Goal: Task Accomplishment & Management: Manage account settings

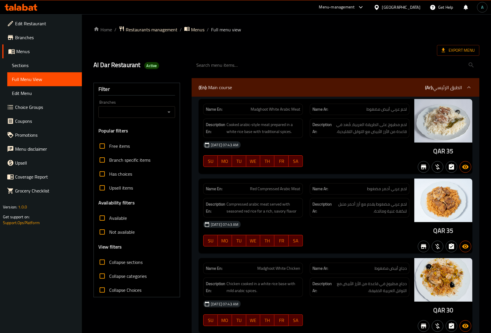
click at [26, 6] on icon at bounding box center [21, 7] width 33 height 7
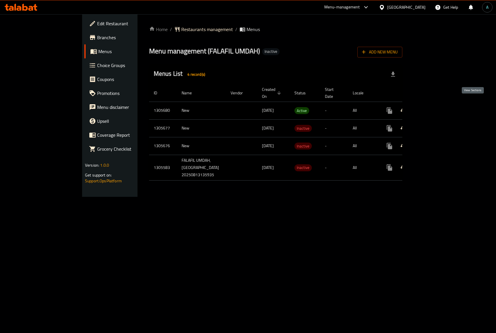
click at [435, 107] on icon "enhanced table" at bounding box center [431, 110] width 7 height 7
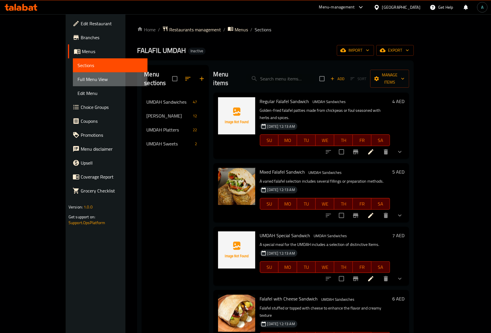
click at [77, 81] on span "Full Menu View" at bounding box center [109, 79] width 65 height 7
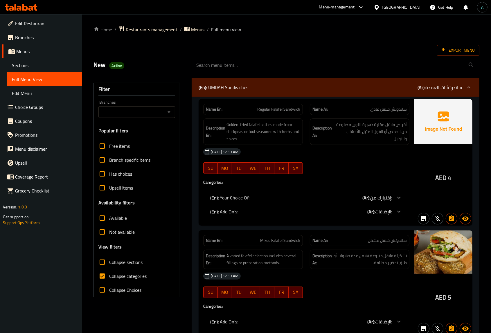
click at [114, 276] on span "Collapse categories" at bounding box center [127, 275] width 37 height 7
click at [109, 276] on input "Collapse categories" at bounding box center [102, 276] width 14 height 14
checkbox input "false"
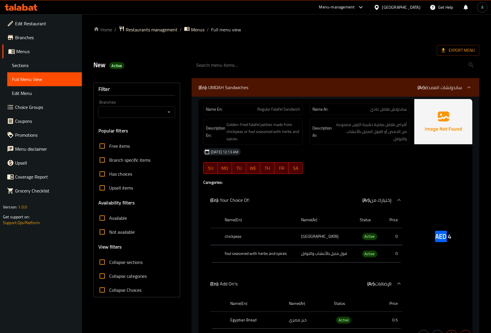
drag, startPoint x: 431, startPoint y: 236, endPoint x: 444, endPoint y: 237, distance: 13.4
click at [444, 237] on div "AED 4" at bounding box center [443, 221] width 58 height 244
copy span "AED"
click at [367, 235] on span "Active" at bounding box center [369, 236] width 15 height 7
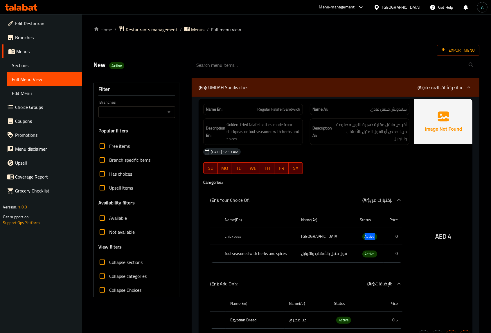
copy span "Active"
click at [456, 47] on span "Export Menu" at bounding box center [457, 50] width 33 height 7
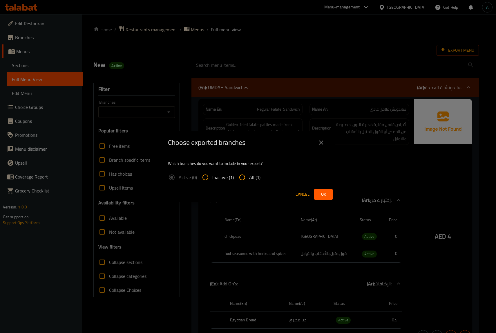
click at [257, 171] on label "All (1)" at bounding box center [247, 177] width 25 height 14
click at [249, 171] on input "All (1)" at bounding box center [242, 177] width 14 height 14
radio input "true"
click at [315, 195] on button "Ok" at bounding box center [323, 194] width 19 height 11
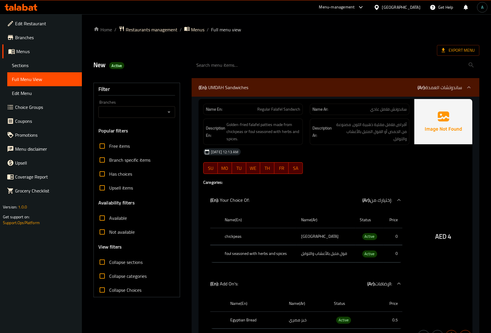
click at [285, 151] on div "[DATE] 12:13 AM" at bounding box center [306, 152] width 213 height 14
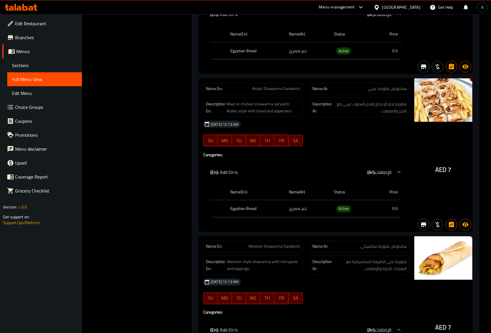
scroll to position [4714, 0]
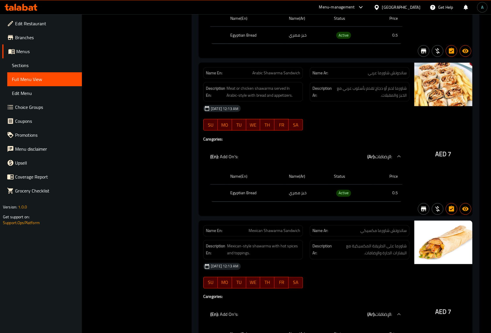
click at [281, 76] on span "Arabic Shawarma Sandwich" at bounding box center [276, 73] width 48 height 6
copy span "Arabic Shawarma Sandwich"
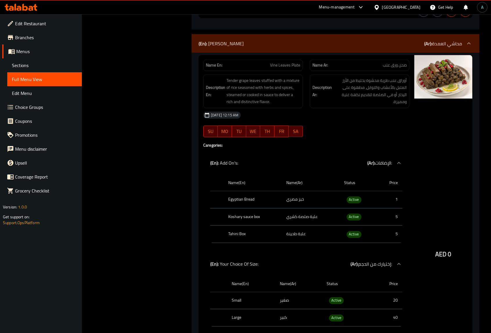
scroll to position [8811, 0]
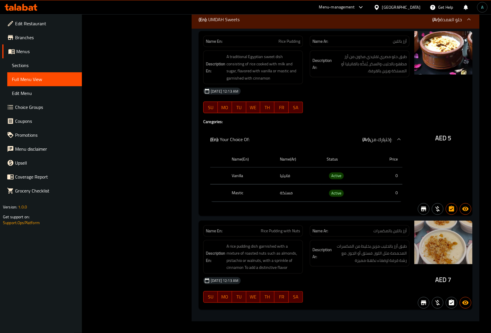
scroll to position [18303, 0]
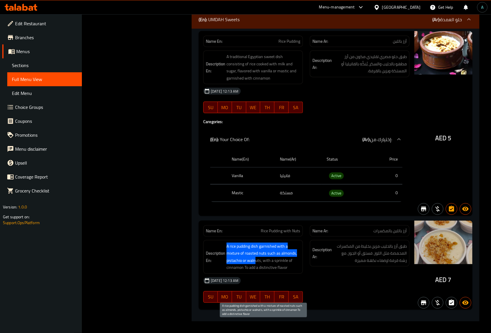
drag, startPoint x: 226, startPoint y: 244, endPoint x: 255, endPoint y: 260, distance: 33.5
click at [255, 260] on span "A rice pudding dish garnished with a mixture of roasted nuts such as almonds, p…" at bounding box center [263, 257] width 74 height 28
click at [256, 255] on span "A rice pudding dish garnished with a mixture of roasted nuts such as almonds, p…" at bounding box center [263, 257] width 74 height 28
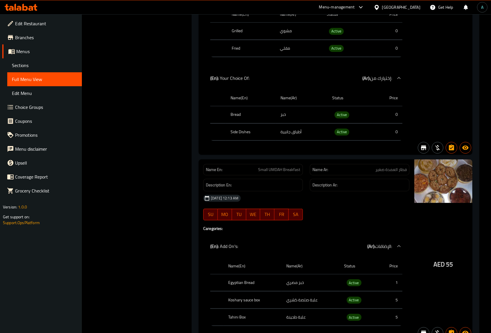
scroll to position [17686, 0]
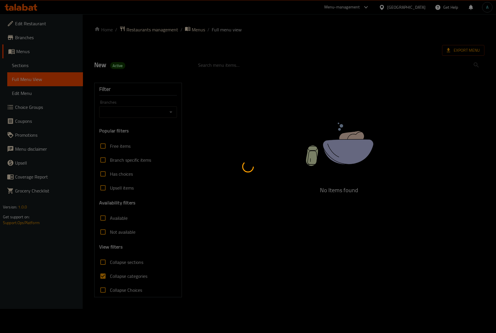
click at [29, 106] on div at bounding box center [248, 166] width 496 height 333
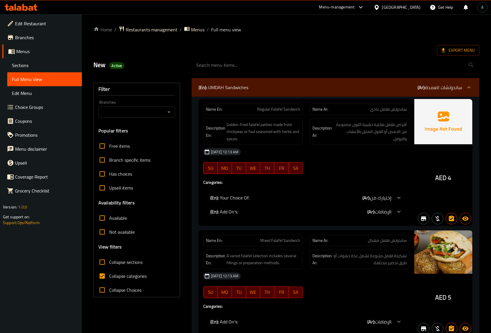
click at [47, 102] on link "Choice Groups" at bounding box center [41, 107] width 79 height 14
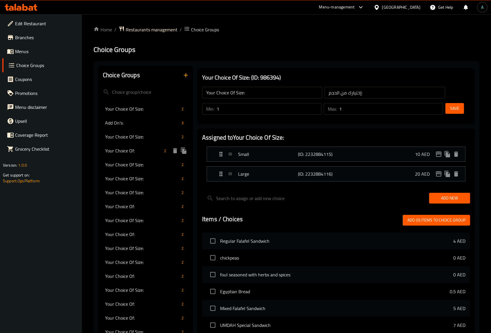
click at [142, 149] on span "Your Choice Of:" at bounding box center [133, 150] width 57 height 7
type input "Your Choice Of:"
type input "إختيارك من:"
click at [142, 169] on div "Your Choice Of Size: 2" at bounding box center [145, 165] width 95 height 14
type input "Your Choice Of Size:"
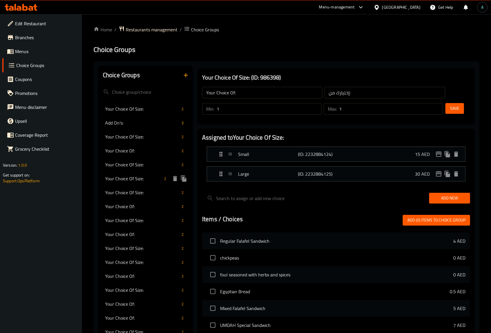
type input "إختيارك من الحجم:"
click at [136, 182] on span "Your Choice Of Size:" at bounding box center [133, 178] width 57 height 7
click at [134, 201] on div "Your Choice Of: 2" at bounding box center [145, 206] width 95 height 14
type input "Your Choice Of:"
type input "إختيارك من:"
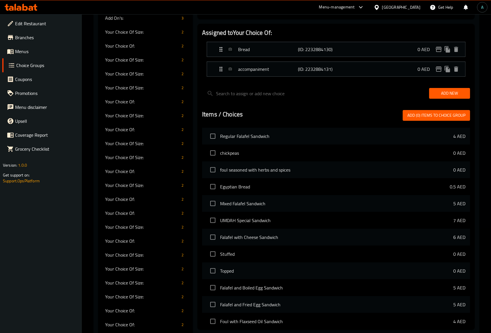
scroll to position [109, 0]
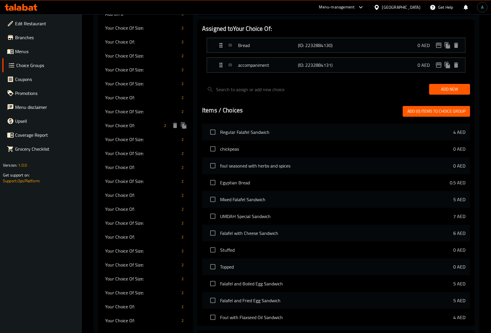
click at [134, 120] on div "Your Choice Of: 2" at bounding box center [145, 125] width 95 height 14
click at [141, 150] on span "Your Choice Of Size:" at bounding box center [133, 153] width 57 height 7
type input "Your Choice Of Size:"
type input "إختيارك من الحجم:"
click at [138, 162] on div "Your Choice Of: 2" at bounding box center [145, 167] width 95 height 14
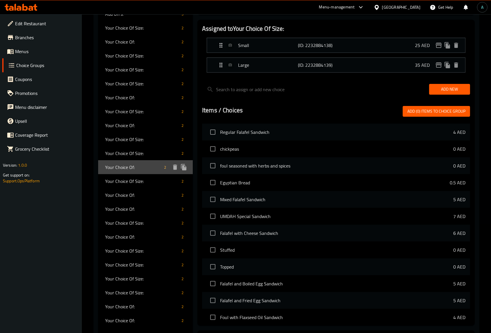
type input "Your Choice Of:"
type input "إختيارك من:"
click at [138, 189] on div "Your Choice Of: 2" at bounding box center [145, 195] width 95 height 14
click at [135, 205] on span "Your Choice Of:" at bounding box center [133, 208] width 57 height 7
click at [137, 234] on span "Your Choice Of:" at bounding box center [133, 236] width 57 height 7
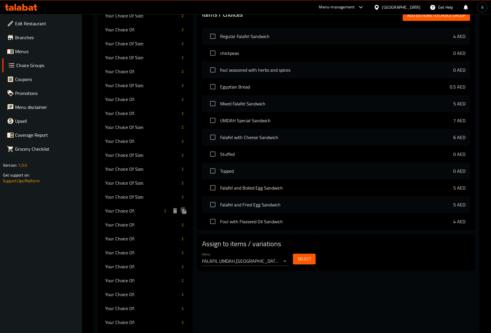
scroll to position [218, 0]
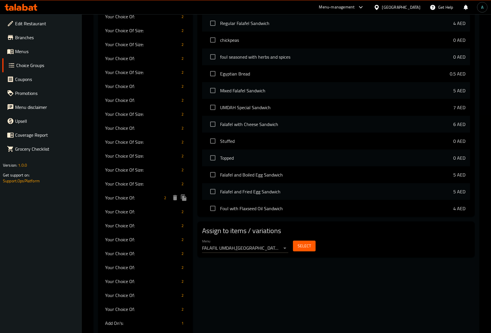
click at [135, 198] on span "Your Choice Of:" at bounding box center [133, 197] width 57 height 7
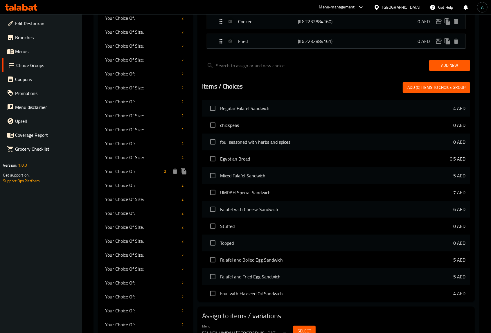
scroll to position [145, 0]
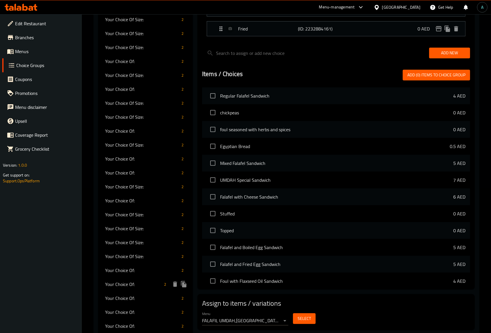
click at [128, 283] on span "Your Choice Of:" at bounding box center [133, 284] width 57 height 7
click at [126, 295] on span "Your Choice Of:" at bounding box center [133, 297] width 57 height 7
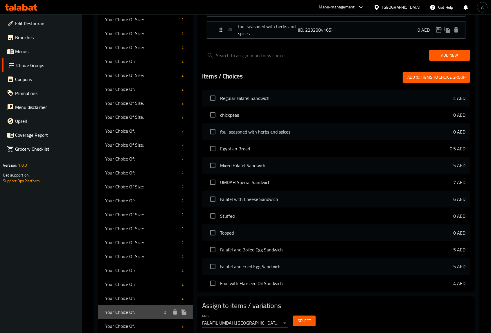
click at [126, 315] on span "Your Choice Of:" at bounding box center [133, 311] width 57 height 7
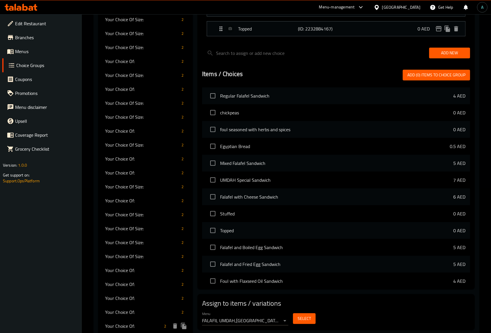
click at [135, 324] on span "Your Choice Of:" at bounding box center [133, 325] width 57 height 7
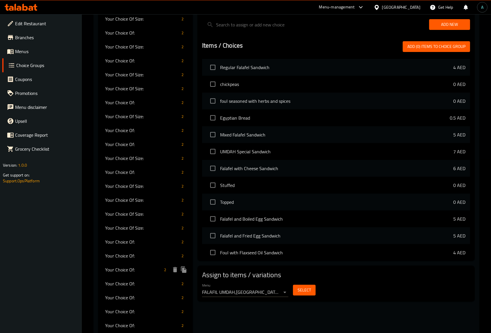
scroll to position [218, 0]
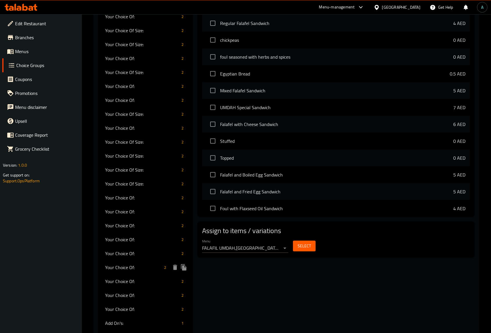
click at [131, 265] on span "Your Choice Of:" at bounding box center [133, 267] width 57 height 7
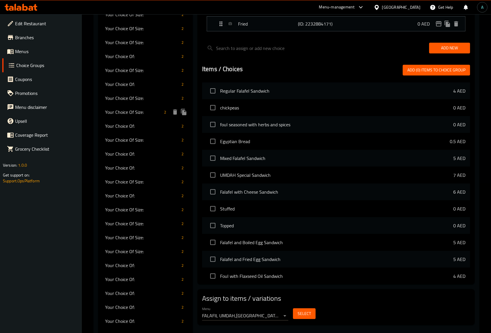
scroll to position [181, 0]
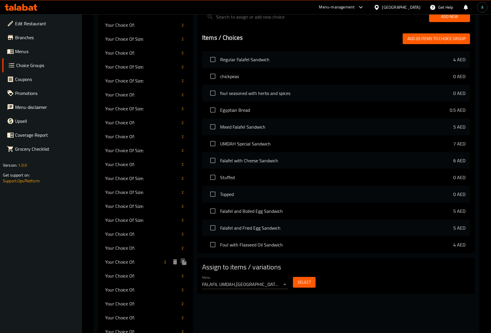
click at [139, 264] on span "Your Choice Of:" at bounding box center [133, 261] width 57 height 7
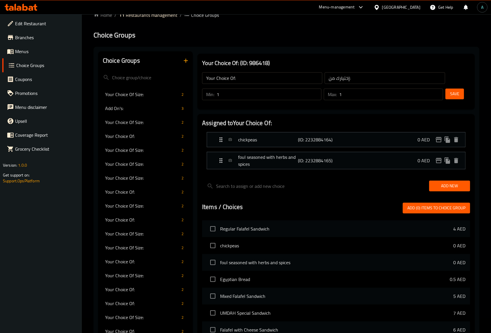
scroll to position [247, 0]
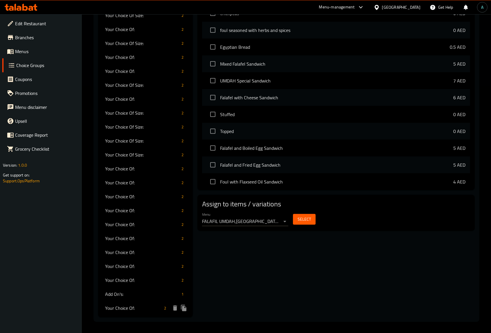
click at [134, 310] on span "Your Choice Of:" at bounding box center [133, 307] width 57 height 7
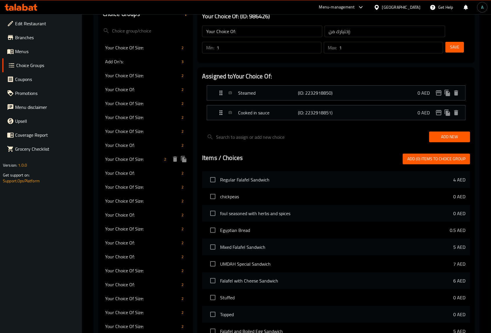
scroll to position [218, 0]
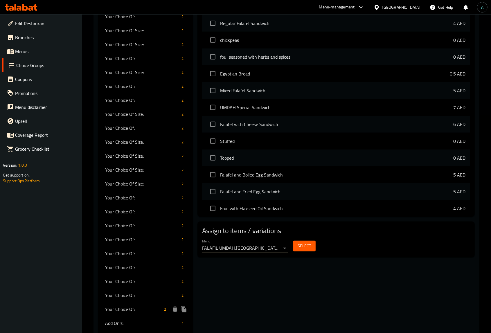
click at [133, 305] on span "Your Choice Of:" at bounding box center [133, 308] width 57 height 7
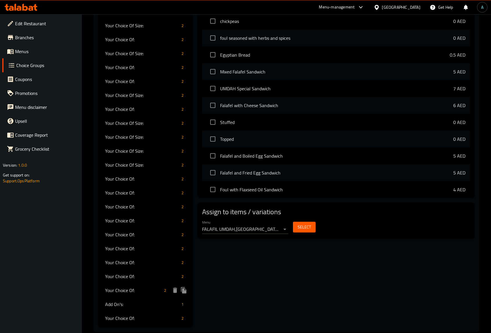
scroll to position [247, 0]
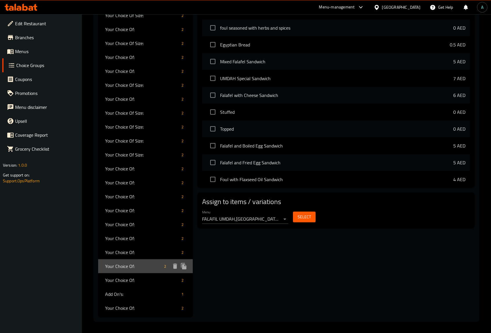
click at [147, 270] on div "Your Choice Of: 2" at bounding box center [145, 266] width 95 height 14
click at [139, 253] on span "Your Choice Of:" at bounding box center [133, 252] width 57 height 7
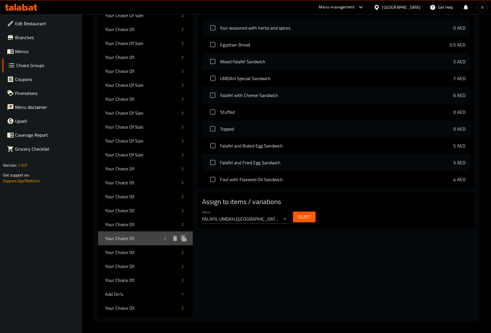
click at [134, 235] on span "Your Choice Of:" at bounding box center [133, 238] width 57 height 7
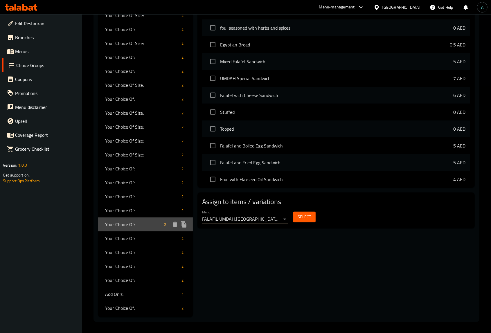
click at [138, 227] on span "Your Choice Of:" at bounding box center [133, 224] width 57 height 7
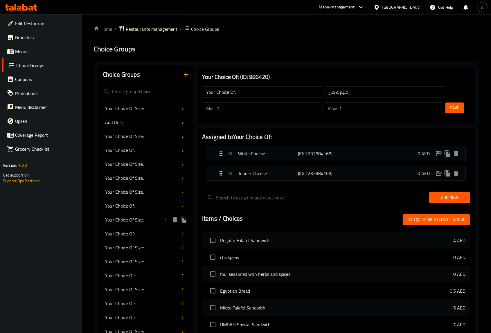
scroll to position [0, 0]
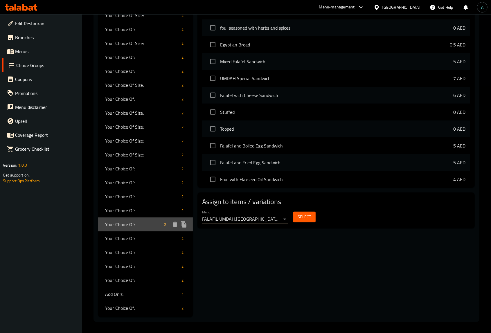
click at [137, 227] on span "Your Choice Of:" at bounding box center [133, 224] width 57 height 7
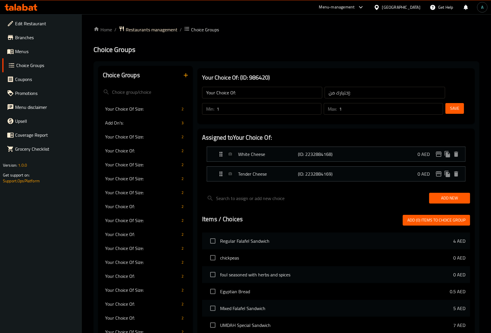
click at [182, 73] on icon "button" at bounding box center [185, 75] width 7 height 7
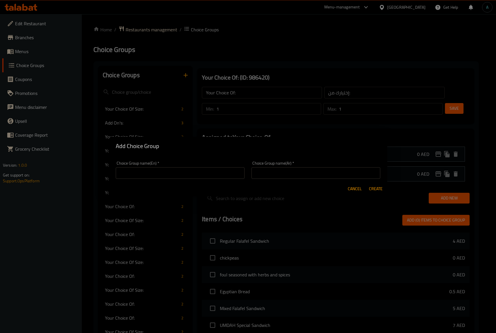
click at [149, 176] on input "text" at bounding box center [180, 173] width 129 height 12
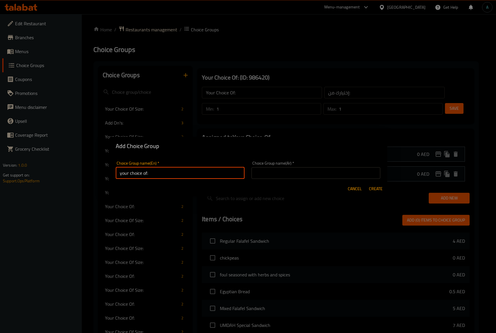
type input "your choice of:"
click at [295, 173] on input "text" at bounding box center [316, 173] width 129 height 12
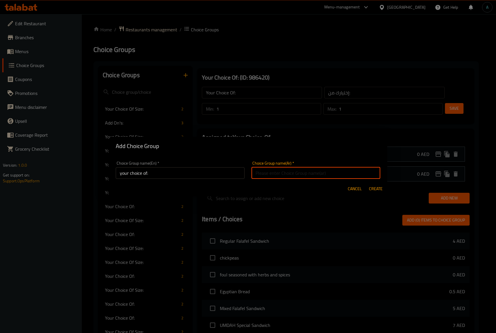
type input "إختيارك من:"
click at [371, 189] on span "Create" at bounding box center [376, 188] width 14 height 7
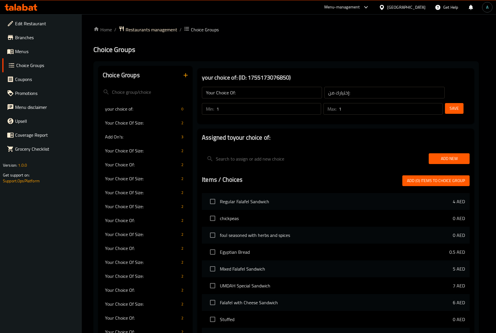
type input "your choice of:"
type input "0"
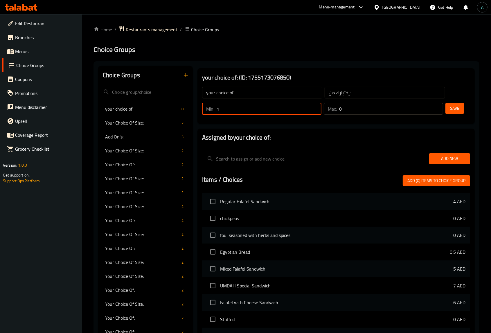
type input "1"
click at [315, 107] on input "1" at bounding box center [268, 109] width 105 height 12
type input "1"
click at [437, 105] on input "1" at bounding box center [391, 109] width 104 height 12
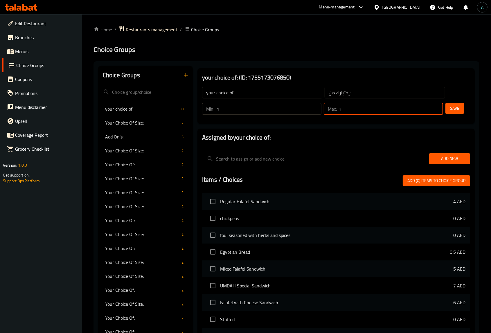
click at [450, 106] on span "Save" at bounding box center [454, 108] width 9 height 7
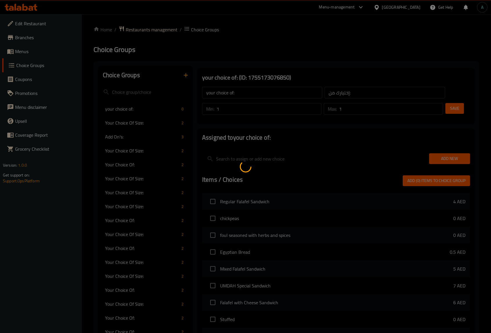
click at [450, 106] on div at bounding box center [245, 166] width 491 height 333
click at [453, 158] on div at bounding box center [245, 166] width 491 height 333
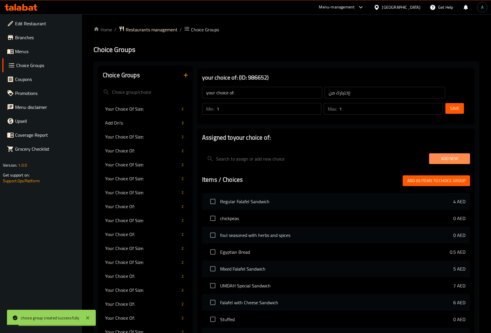
click at [453, 158] on span "Add New" at bounding box center [448, 158] width 31 height 7
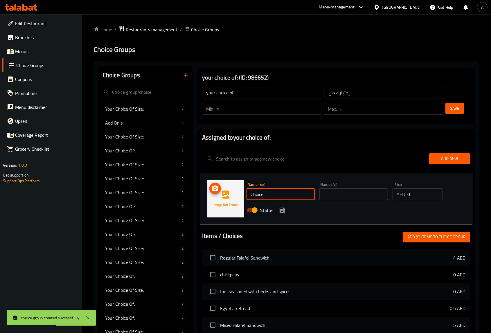
drag, startPoint x: 278, startPoint y: 189, endPoint x: 206, endPoint y: 209, distance: 74.4
click at [206, 209] on div "Name (En) Choice Name (En) Name (Ar) Name (Ar) Price AED 0 Price Status" at bounding box center [336, 199] width 272 height 52
type input "Meat"
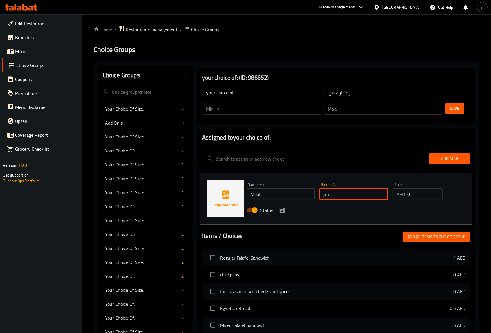
type input "لحم"
click at [283, 209] on icon "save" at bounding box center [281, 209] width 5 height 5
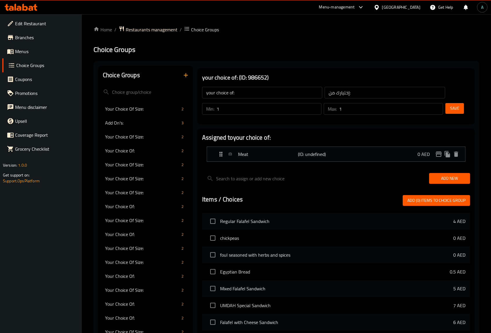
click at [450, 178] on span "Add New" at bounding box center [448, 178] width 31 height 7
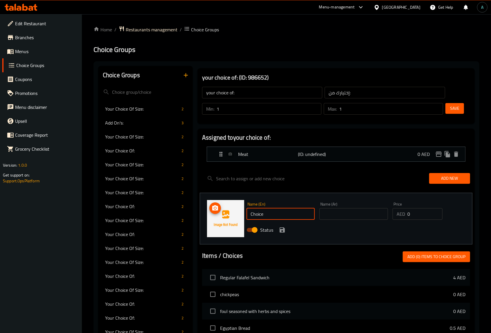
click at [184, 218] on div "Choice Groups Your Choice Of Size: 2 Add On's: 3 Your Choice Of Size: 2 Your Ch…" at bounding box center [287, 322] width 379 height 512
type input "Chicken"
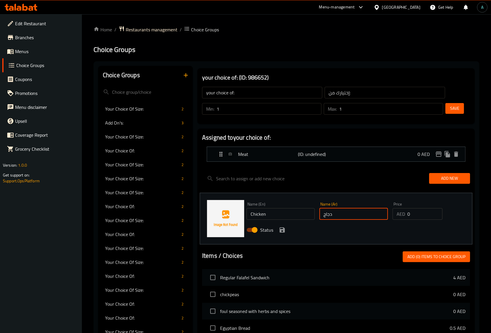
type input "دجاج"
click at [287, 231] on div "Status" at bounding box center [353, 230] width 219 height 16
click at [286, 231] on div "Status" at bounding box center [353, 230] width 219 height 16
click at [281, 230] on icon "save" at bounding box center [281, 229] width 5 height 5
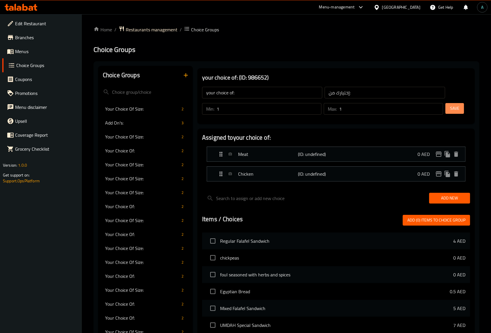
click at [458, 110] on span "Save" at bounding box center [454, 108] width 9 height 7
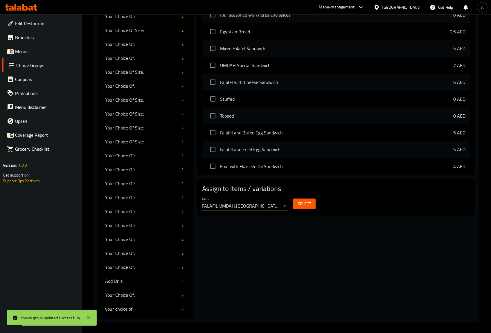
scroll to position [260, 0]
click at [298, 205] on span "Select" at bounding box center [303, 203] width 13 height 7
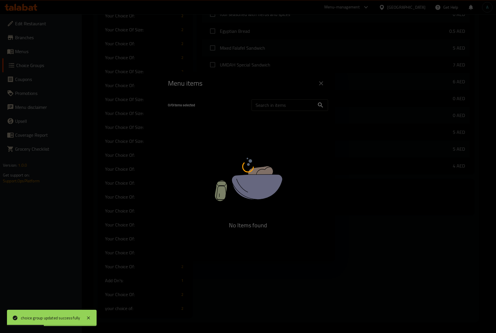
click at [326, 82] on div at bounding box center [248, 166] width 496 height 333
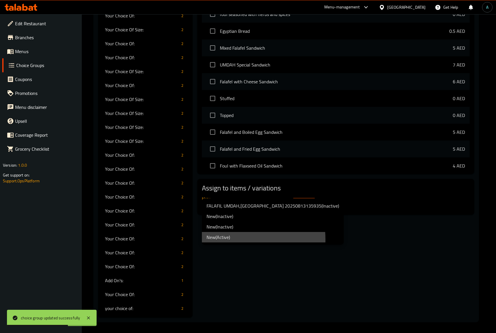
click at [219, 239] on li "New ( Active )" at bounding box center [273, 237] width 142 height 10
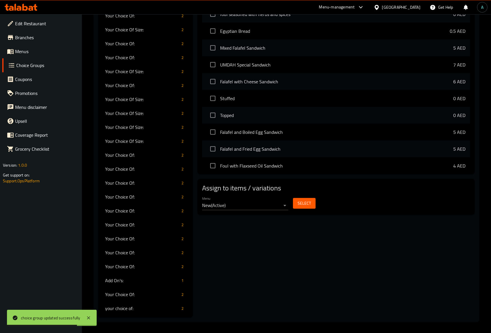
click at [321, 203] on div "Menu New ( Active ) Select" at bounding box center [336, 203] width 272 height 19
click at [313, 204] on button "Select" at bounding box center [304, 203] width 23 height 11
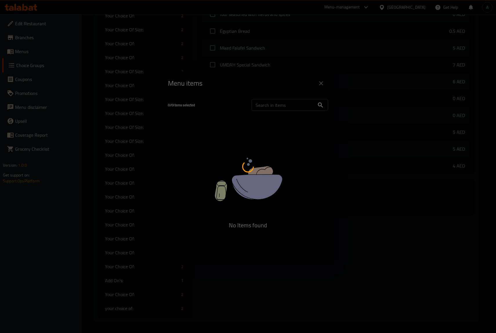
click at [279, 99] on div at bounding box center [248, 166] width 496 height 333
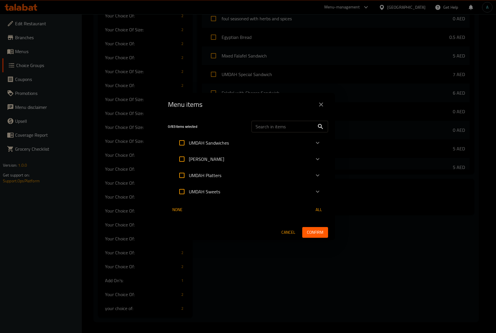
click at [274, 123] on input "text" at bounding box center [283, 127] width 63 height 12
paste input "Arabic Shawarma Sandwich"
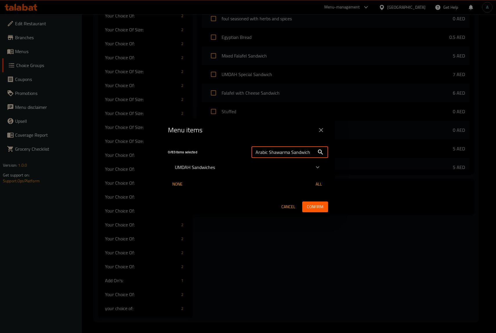
type input "Arabic Shawarma Sandwich"
click at [316, 167] on icon "Expand" at bounding box center [317, 167] width 7 height 7
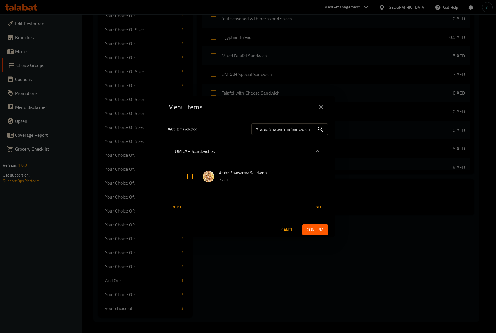
click at [192, 175] on input "Expand" at bounding box center [190, 176] width 14 height 14
checkbox input "true"
click at [315, 229] on span "Confirm" at bounding box center [315, 229] width 17 height 7
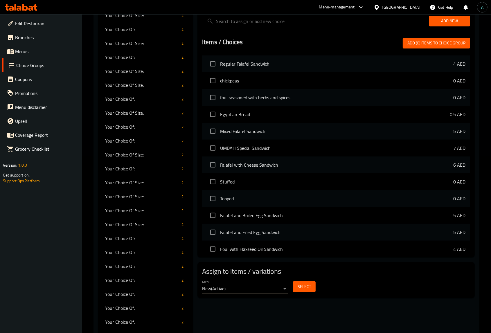
scroll to position [43, 0]
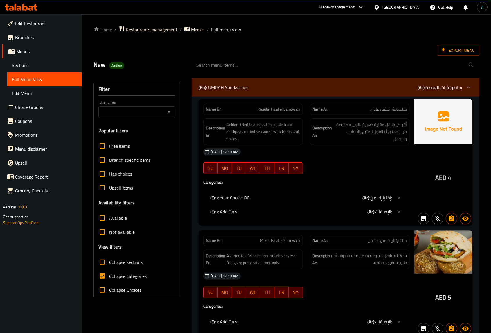
click at [137, 274] on span "Collapse categories" at bounding box center [127, 275] width 37 height 7
click at [109, 274] on input "Collapse categories" at bounding box center [102, 276] width 14 height 14
checkbox input "false"
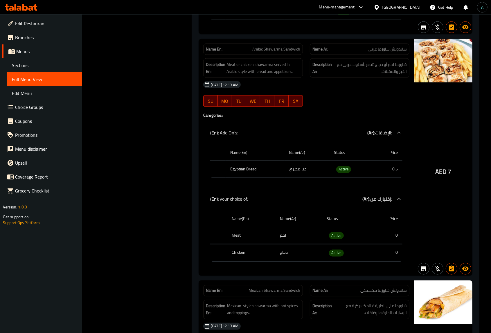
scroll to position [4752, 0]
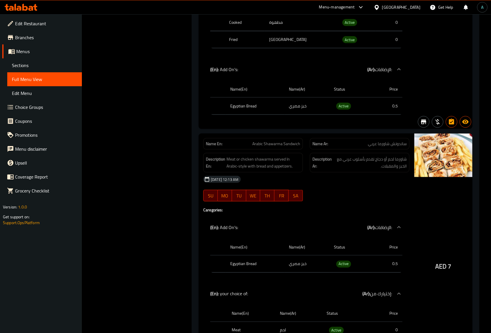
click at [279, 147] on span "Arabic Shawarma Sandwich" at bounding box center [276, 144] width 48 height 6
copy span "Arabic Shawarma Sandwich"
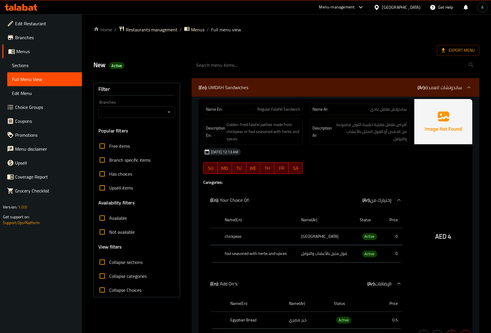
click at [454, 47] on span "Export Menu" at bounding box center [457, 50] width 33 height 7
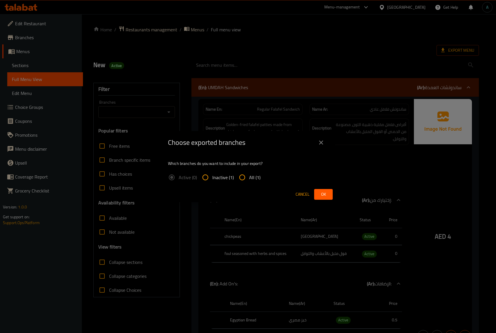
click at [246, 179] on input "All (1)" at bounding box center [242, 177] width 14 height 14
radio input "true"
click at [325, 193] on span "Ok" at bounding box center [323, 194] width 9 height 7
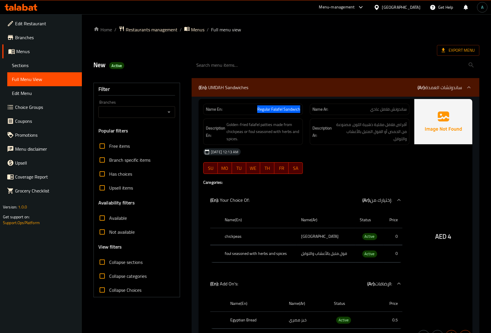
drag, startPoint x: 257, startPoint y: 110, endPoint x: 300, endPoint y: 112, distance: 43.0
click at [300, 112] on p "Name En: Regular Falafel Sandwich" at bounding box center [253, 109] width 94 height 6
click at [277, 108] on span "Regular Falafel Sandwich" at bounding box center [278, 109] width 43 height 6
drag, startPoint x: 272, startPoint y: 108, endPoint x: 299, endPoint y: 112, distance: 27.9
click at [299, 112] on span "Regular Falafel Sandwich" at bounding box center [278, 109] width 43 height 6
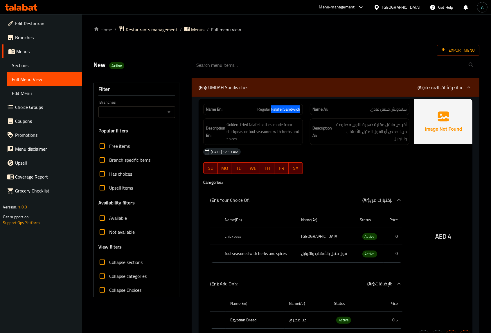
copy span "Falafel Sandwich"
click at [31, 66] on span "Sections" at bounding box center [44, 65] width 65 height 7
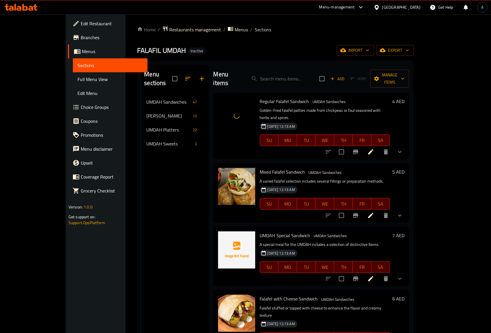
click at [228, 59] on div "Home / Restaurants management / Menus / Sections FALAFIL UMDAH Inactive import …" at bounding box center [275, 214] width 276 height 377
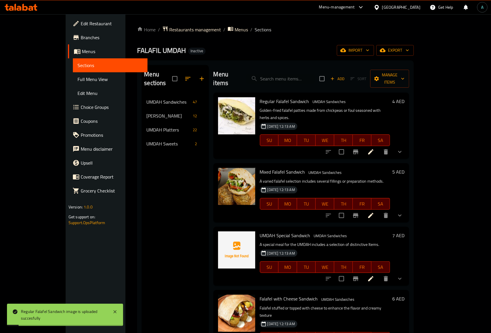
click at [73, 84] on link "Full Menu View" at bounding box center [110, 79] width 75 height 14
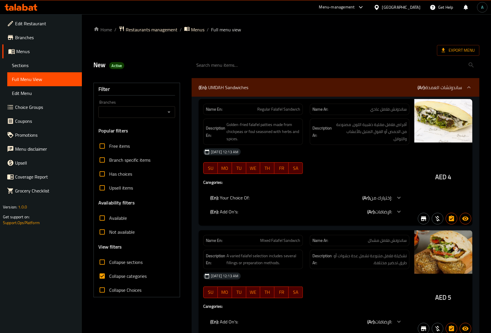
click at [135, 279] on span "Collapse categories" at bounding box center [127, 275] width 37 height 7
click at [109, 279] on input "Collapse categories" at bounding box center [102, 276] width 14 height 14
checkbox input "false"
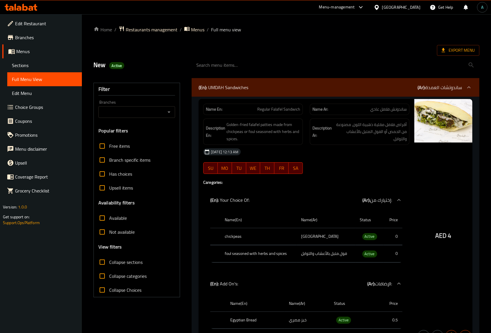
click at [248, 54] on div "New Active" at bounding box center [286, 65] width 392 height 26
click at [469, 53] on span "Export Menu" at bounding box center [457, 50] width 33 height 7
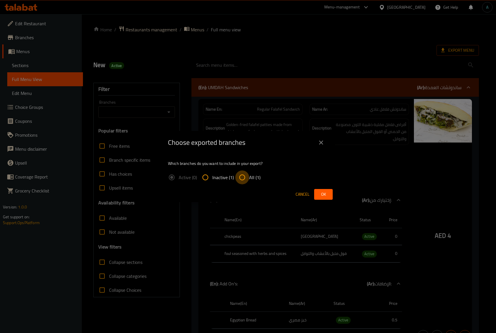
click at [239, 182] on input "All (1)" at bounding box center [242, 177] width 14 height 14
radio input "true"
click at [329, 196] on button "Ok" at bounding box center [323, 194] width 19 height 11
